Goal: Information Seeking & Learning: Learn about a topic

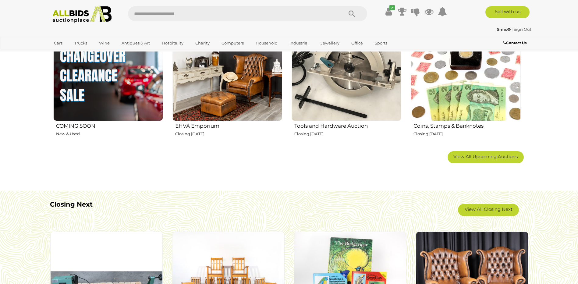
scroll to position [518, 0]
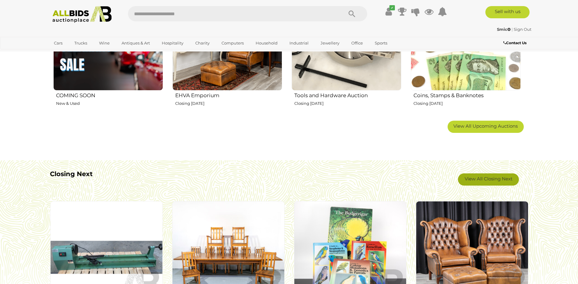
click at [498, 183] on link "View All Closing Next" at bounding box center [488, 179] width 61 height 12
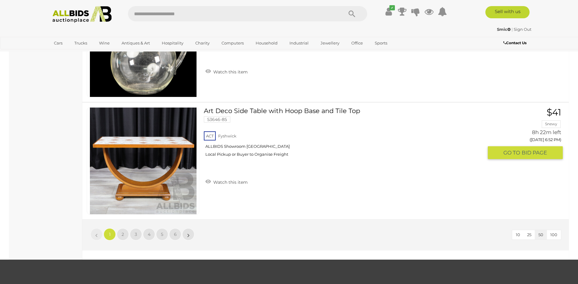
scroll to position [5817, 0]
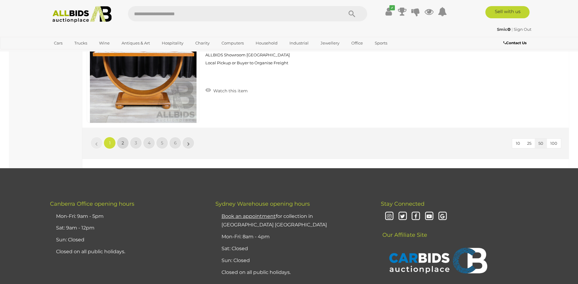
click at [124, 143] on span "2" at bounding box center [123, 142] width 2 height 5
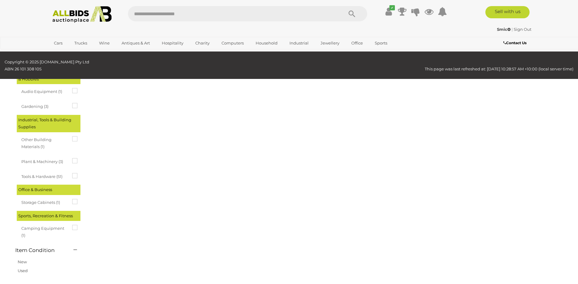
scroll to position [21, 0]
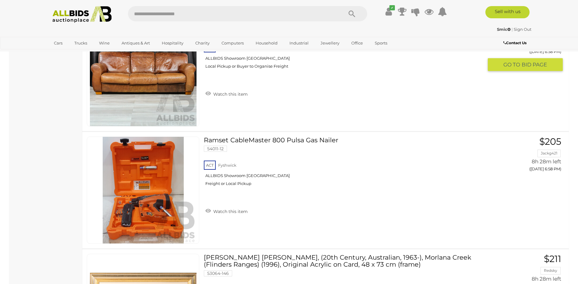
scroll to position [2123, 0]
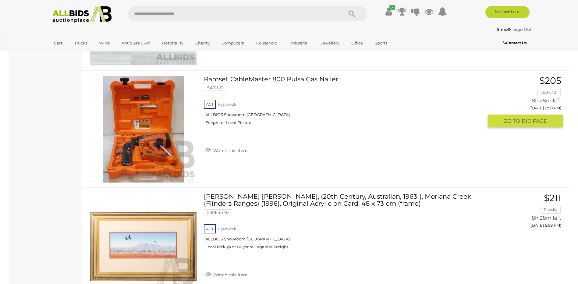
click at [142, 138] on img at bounding box center [143, 129] width 107 height 107
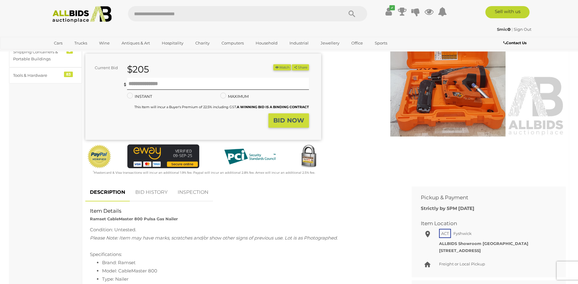
scroll to position [152, 0]
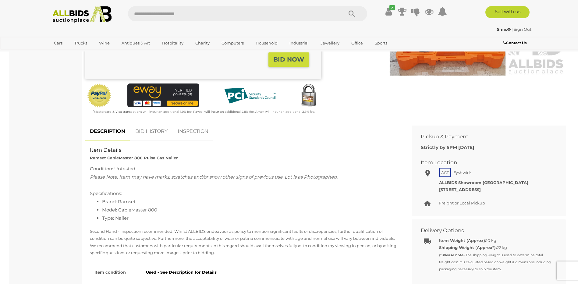
drag, startPoint x: 163, startPoint y: 210, endPoint x: 119, endPoint y: 211, distance: 43.3
click at [119, 211] on li "Model: CableMaster 800" at bounding box center [250, 210] width 296 height 8
drag, startPoint x: 119, startPoint y: 211, endPoint x: 123, endPoint y: 210, distance: 3.7
copy li "CableMaster 800"
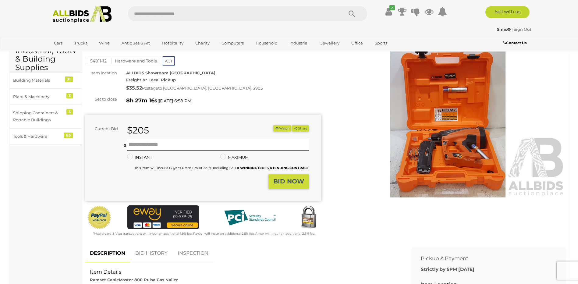
scroll to position [0, 0]
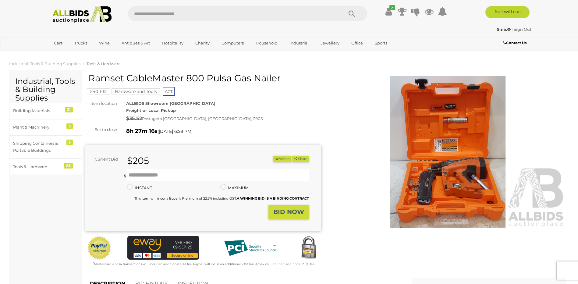
click at [464, 181] on img at bounding box center [448, 152] width 236 height 152
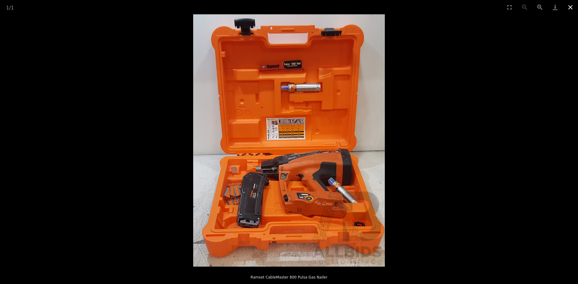
click at [570, 9] on button "Close gallery" at bounding box center [570, 7] width 15 height 14
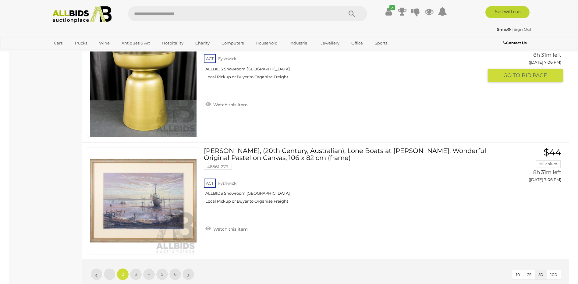
scroll to position [5778, 0]
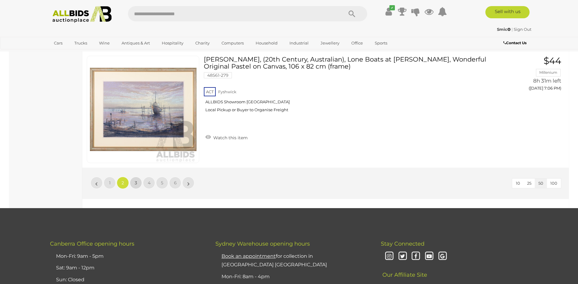
click at [136, 185] on span "3" at bounding box center [136, 182] width 2 height 5
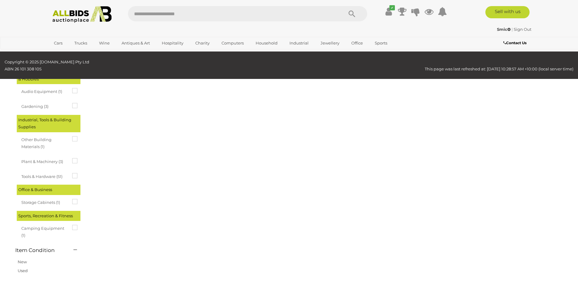
scroll to position [21, 0]
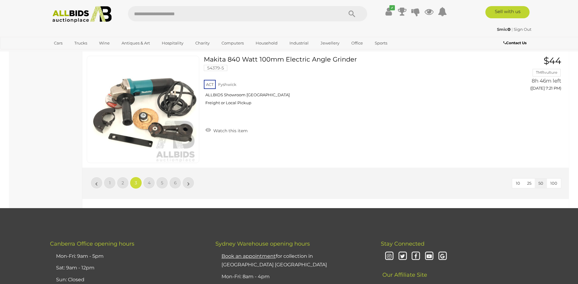
scroll to position [5808, 0]
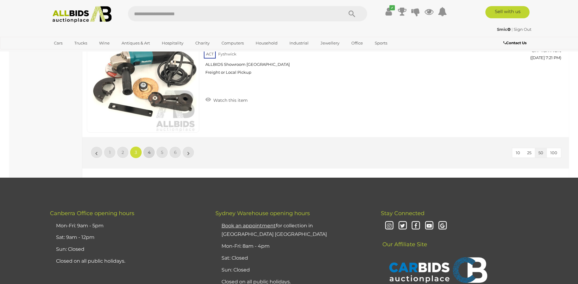
click at [149, 152] on span "4" at bounding box center [149, 152] width 3 height 5
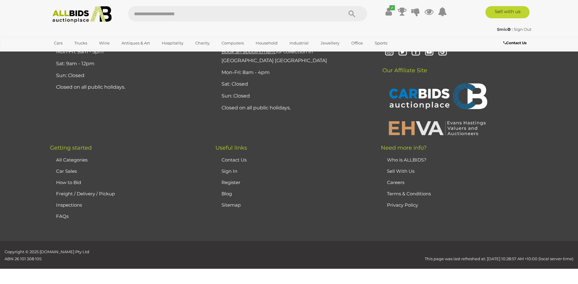
scroll to position [21, 0]
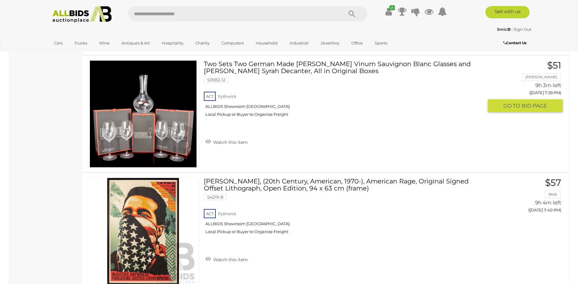
scroll to position [5717, 0]
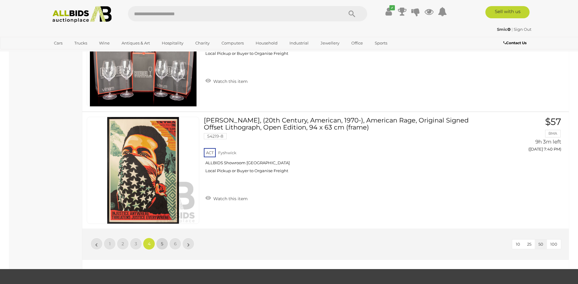
click at [161, 244] on span "5" at bounding box center [162, 243] width 2 height 5
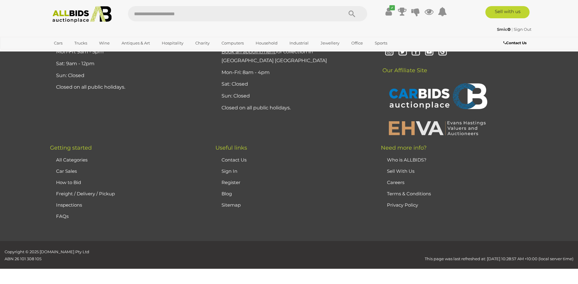
scroll to position [21, 0]
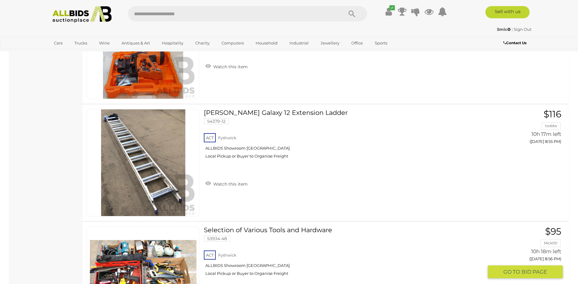
scroll to position [5107, 0]
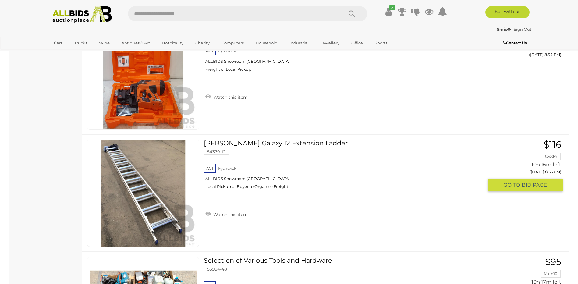
click at [225, 144] on link "Bailey Galaxy 12 Extension Ladder 54379-12 ACT Fyshwick ALLBIDS Showroom Fyshwi…" at bounding box center [345, 166] width 275 height 54
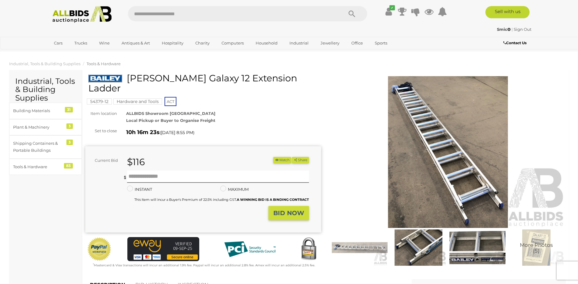
drag, startPoint x: 279, startPoint y: 79, endPoint x: 130, endPoint y: 82, distance: 149.3
click at [130, 82] on h1 "Bailey Galaxy 12 Extension Ladder" at bounding box center [203, 83] width 231 height 20
copy h1 "Bailey Galaxy 12 Extension Ladder"
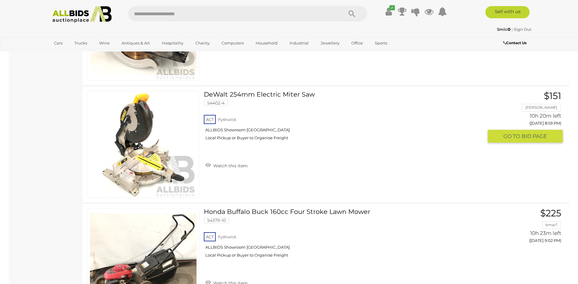
scroll to position [5717, 0]
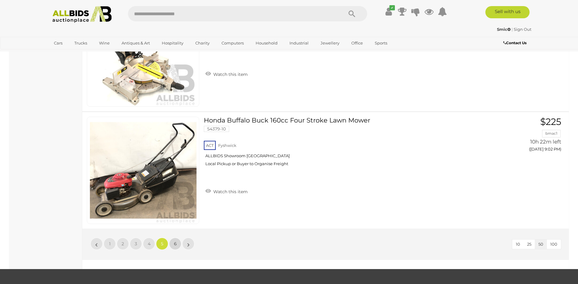
click at [176, 244] on span "6" at bounding box center [175, 243] width 3 height 5
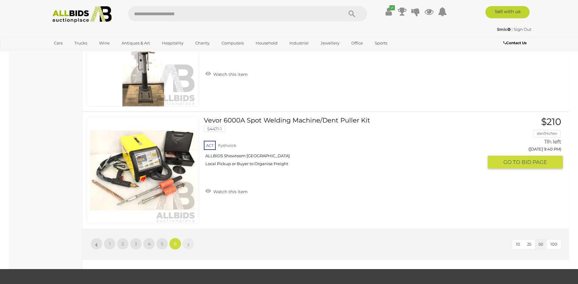
scroll to position [1148, 0]
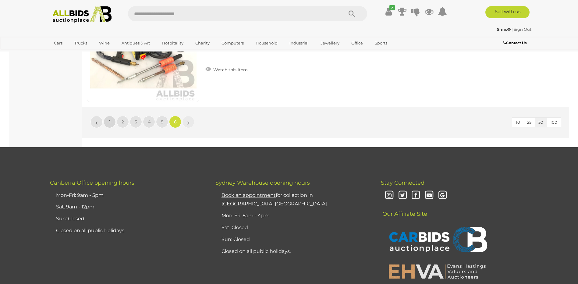
click at [111, 122] on link "1" at bounding box center [110, 122] width 12 height 12
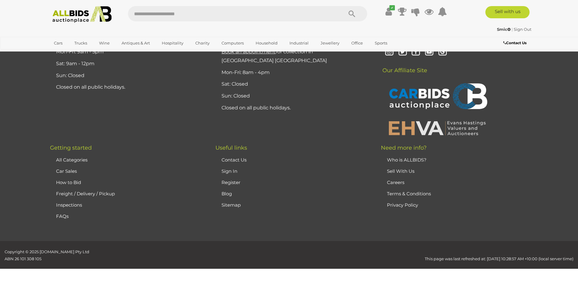
scroll to position [21, 0]
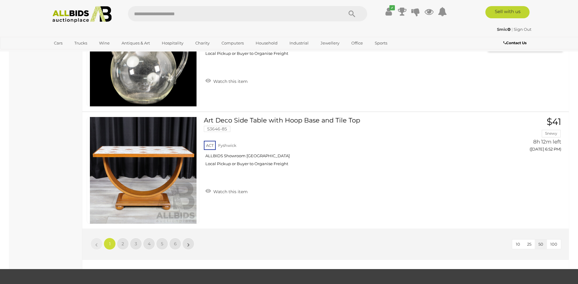
scroll to position [5808, 0]
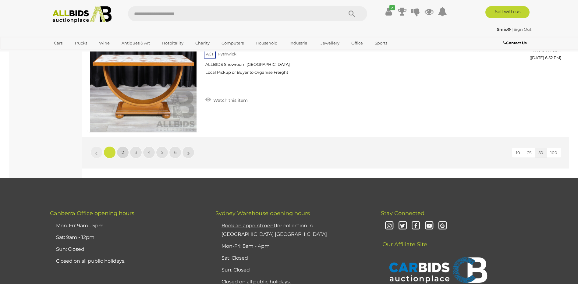
click at [121, 155] on link "2" at bounding box center [123, 152] width 12 height 12
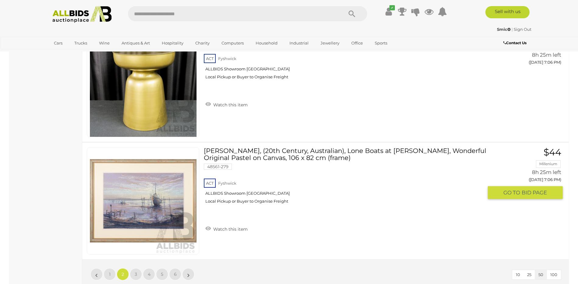
scroll to position [5778, 0]
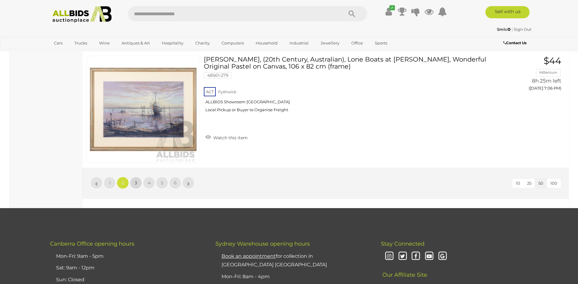
click at [132, 184] on link "3" at bounding box center [136, 183] width 12 height 12
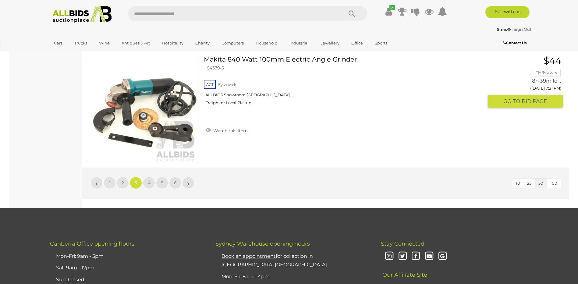
scroll to position [5808, 0]
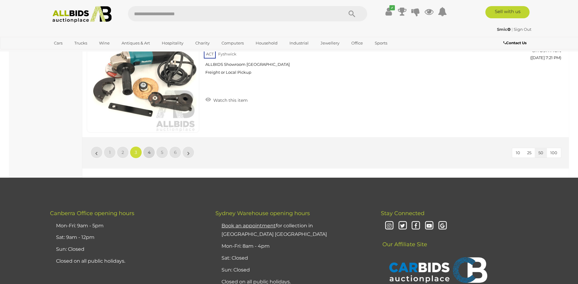
click at [149, 153] on span "4" at bounding box center [149, 152] width 3 height 5
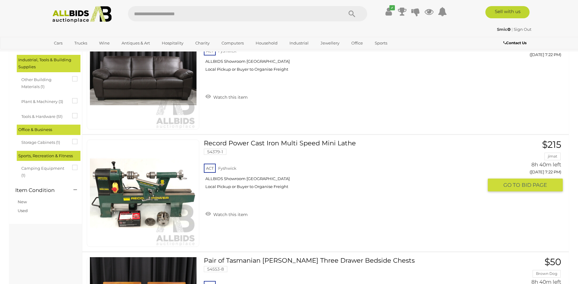
scroll to position [447, 0]
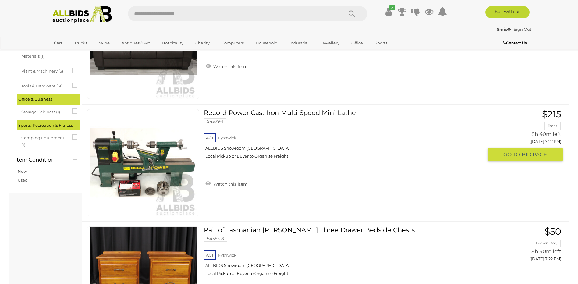
click at [239, 115] on link "Record Power Cast Iron Multi Speed Mini Lathe 54379-1 ACT Fyshwick ALLBIDS Show…" at bounding box center [345, 136] width 275 height 54
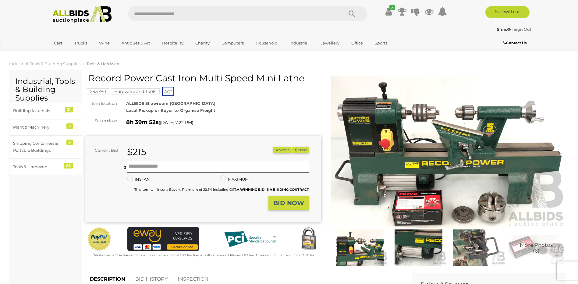
click at [373, 124] on img at bounding box center [448, 152] width 236 height 152
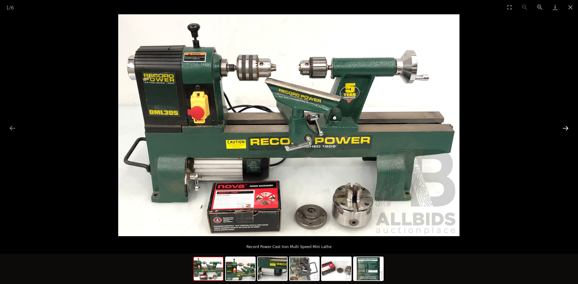
click at [566, 128] on button "Next slide" at bounding box center [565, 128] width 13 height 12
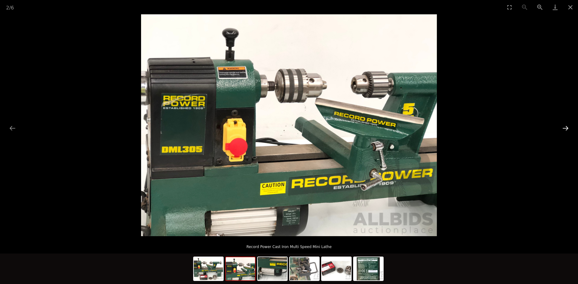
click at [566, 128] on button "Next slide" at bounding box center [565, 128] width 13 height 12
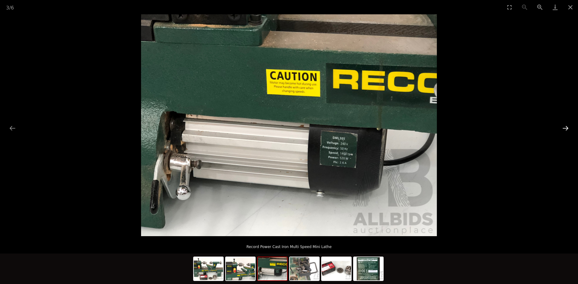
click at [566, 128] on button "Next slide" at bounding box center [565, 128] width 13 height 12
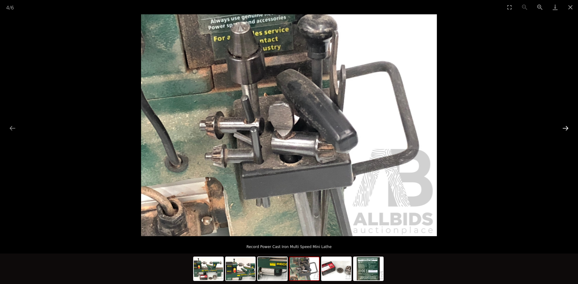
click at [566, 128] on button "Next slide" at bounding box center [565, 128] width 13 height 12
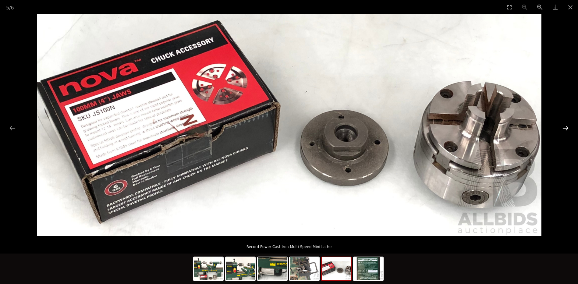
click at [566, 128] on button "Next slide" at bounding box center [565, 128] width 13 height 12
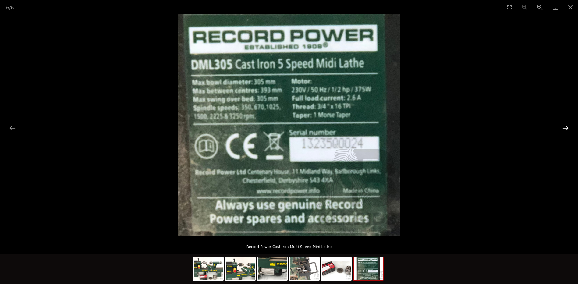
click at [566, 128] on button "Next slide" at bounding box center [565, 128] width 13 height 12
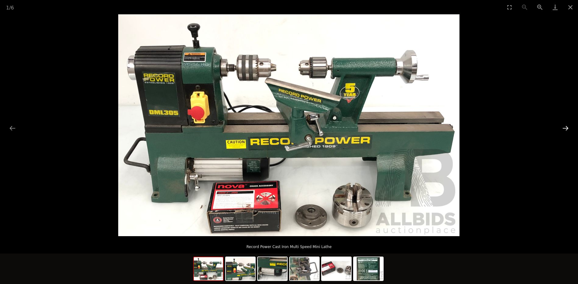
click at [566, 128] on button "Next slide" at bounding box center [565, 128] width 13 height 12
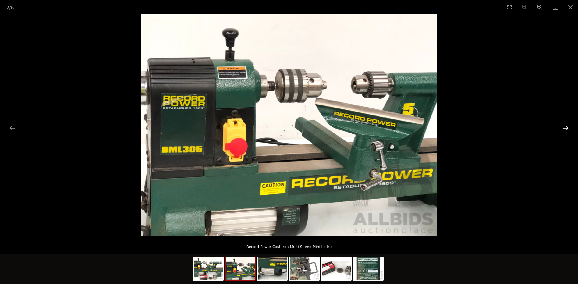
click at [566, 128] on button "Next slide" at bounding box center [565, 128] width 13 height 12
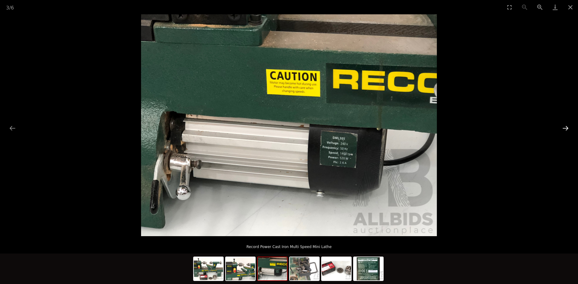
click at [566, 128] on button "Next slide" at bounding box center [565, 128] width 13 height 12
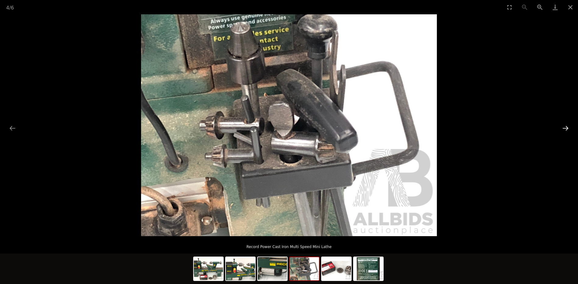
click at [565, 128] on button "Next slide" at bounding box center [565, 128] width 13 height 12
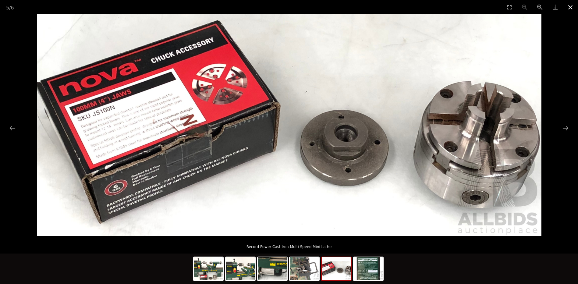
click at [569, 9] on button "Close gallery" at bounding box center [570, 7] width 15 height 14
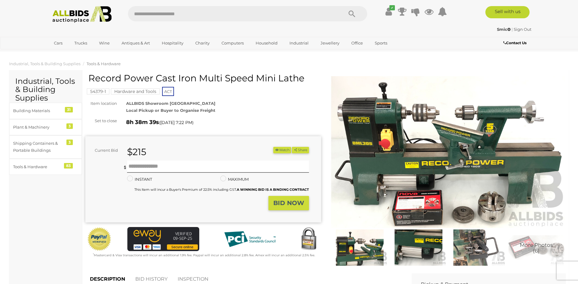
drag, startPoint x: 92, startPoint y: 77, endPoint x: 305, endPoint y: 82, distance: 212.9
click at [305, 82] on h1 "Record Power Cast Iron Multi Speed Mini Lathe" at bounding box center [203, 78] width 231 height 10
drag, startPoint x: 305, startPoint y: 82, endPoint x: 293, endPoint y: 78, distance: 12.8
copy h1 "ecord Power Cast Iron Multi Speed Mini Lathe"
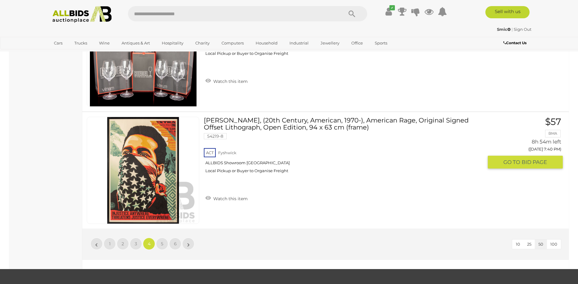
scroll to position [5778, 0]
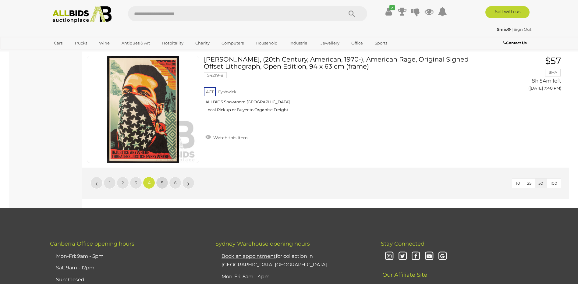
click at [165, 185] on link "5" at bounding box center [162, 183] width 12 height 12
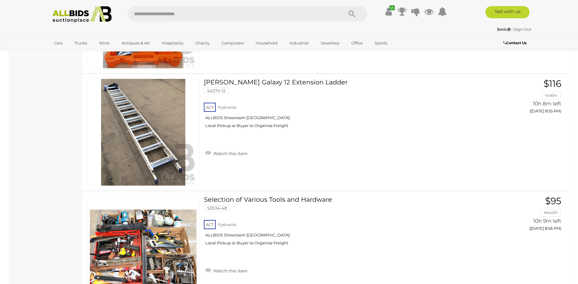
scroll to position [5199, 0]
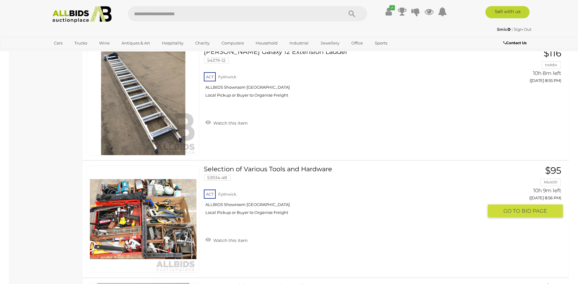
click at [161, 231] on img at bounding box center [143, 219] width 107 height 107
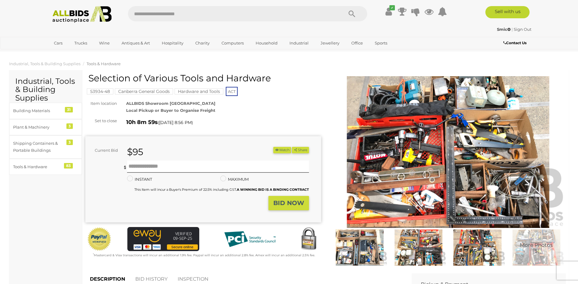
click at [395, 168] on img at bounding box center [448, 152] width 236 height 152
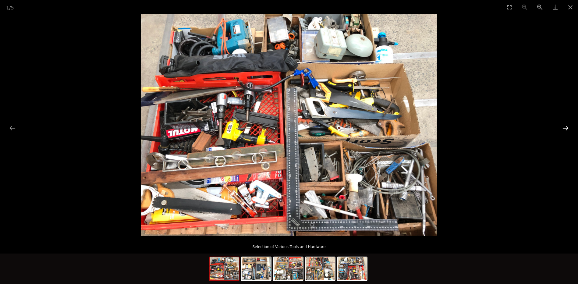
click at [566, 129] on button "Next slide" at bounding box center [565, 128] width 13 height 12
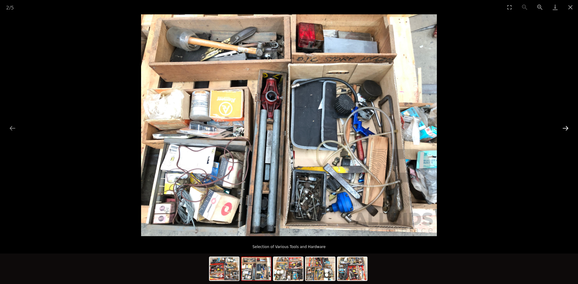
click at [567, 129] on button "Next slide" at bounding box center [565, 128] width 13 height 12
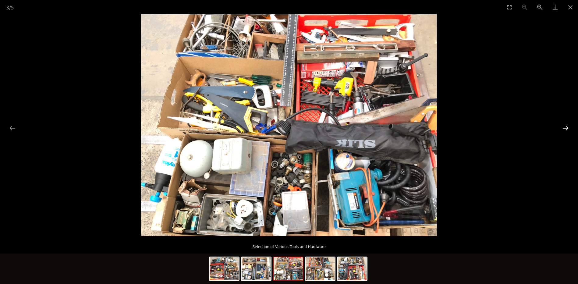
click at [567, 129] on button "Next slide" at bounding box center [565, 128] width 13 height 12
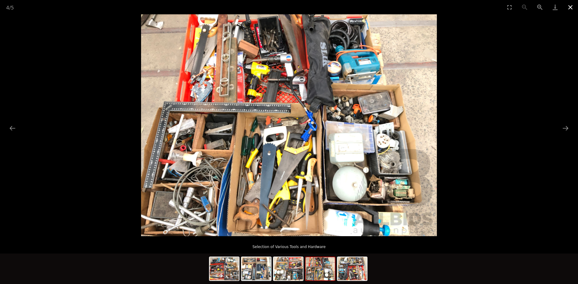
click at [570, 10] on button "Close gallery" at bounding box center [570, 7] width 15 height 14
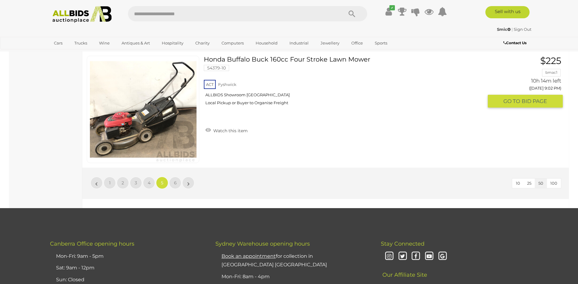
scroll to position [5747, 0]
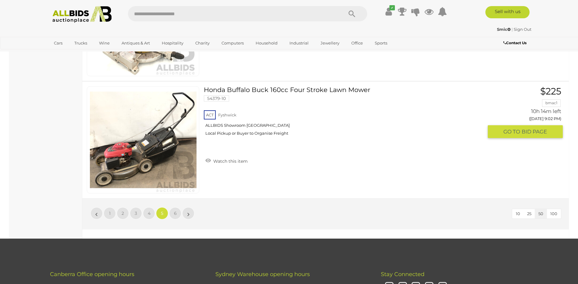
click at [231, 89] on link "Honda Buffalo Buck 160cc Four Stroke Lawn Mower 54379-10 ACT [GEOGRAPHIC_DATA]" at bounding box center [345, 113] width 275 height 54
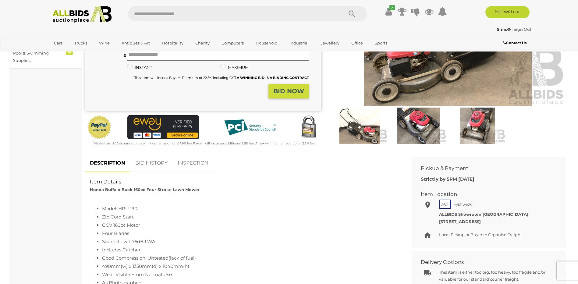
scroll to position [152, 0]
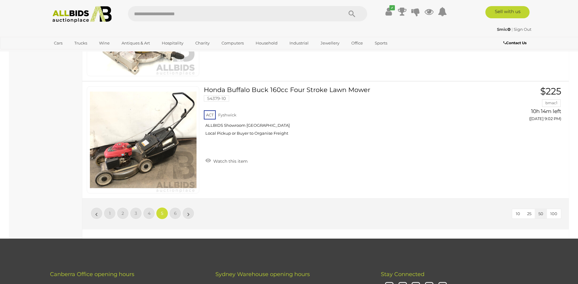
scroll to position [5747, 0]
click at [172, 213] on link "6" at bounding box center [175, 213] width 12 height 12
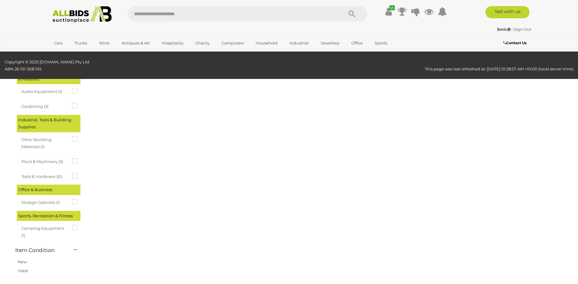
scroll to position [21, 0]
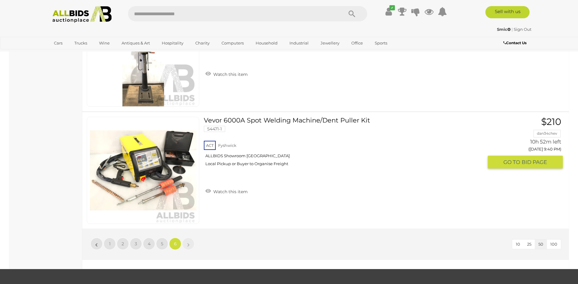
scroll to position [1057, 0]
